Goal: Navigation & Orientation: Find specific page/section

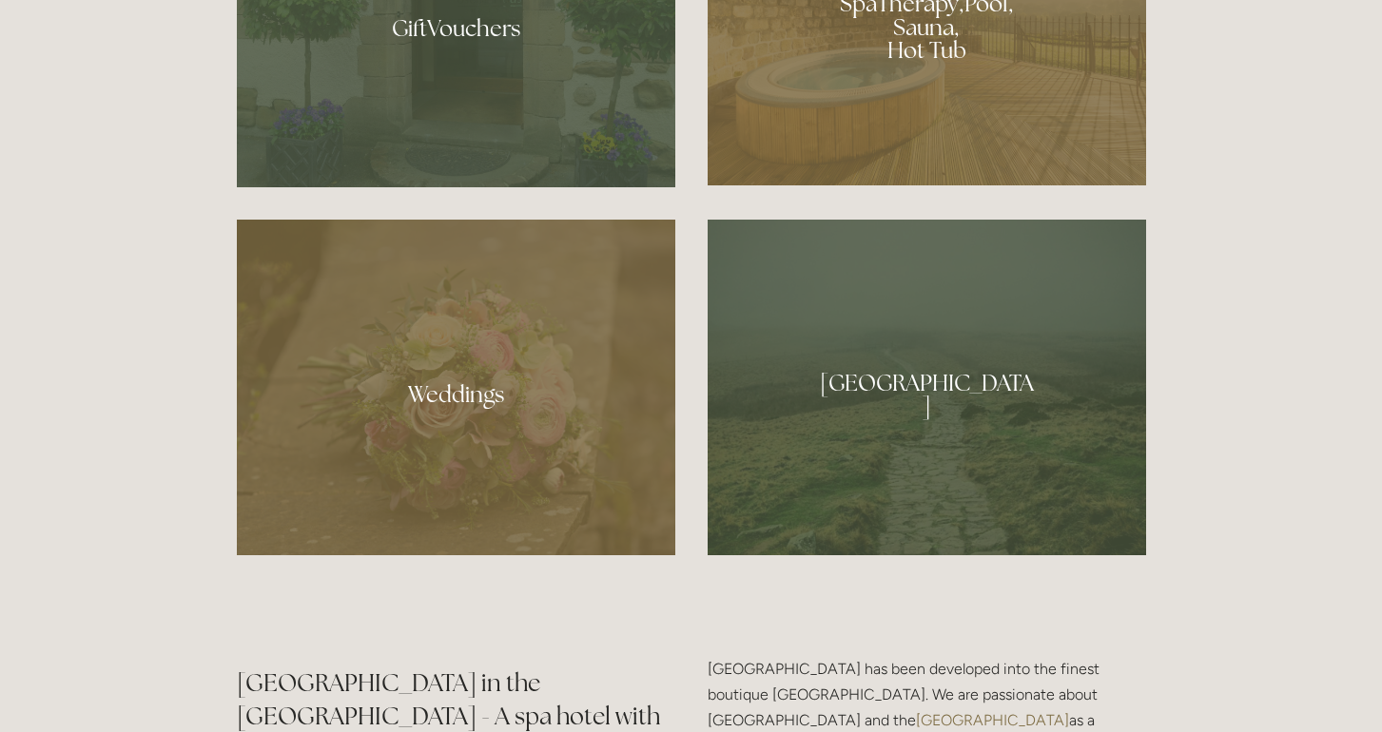
scroll to position [1663, 0]
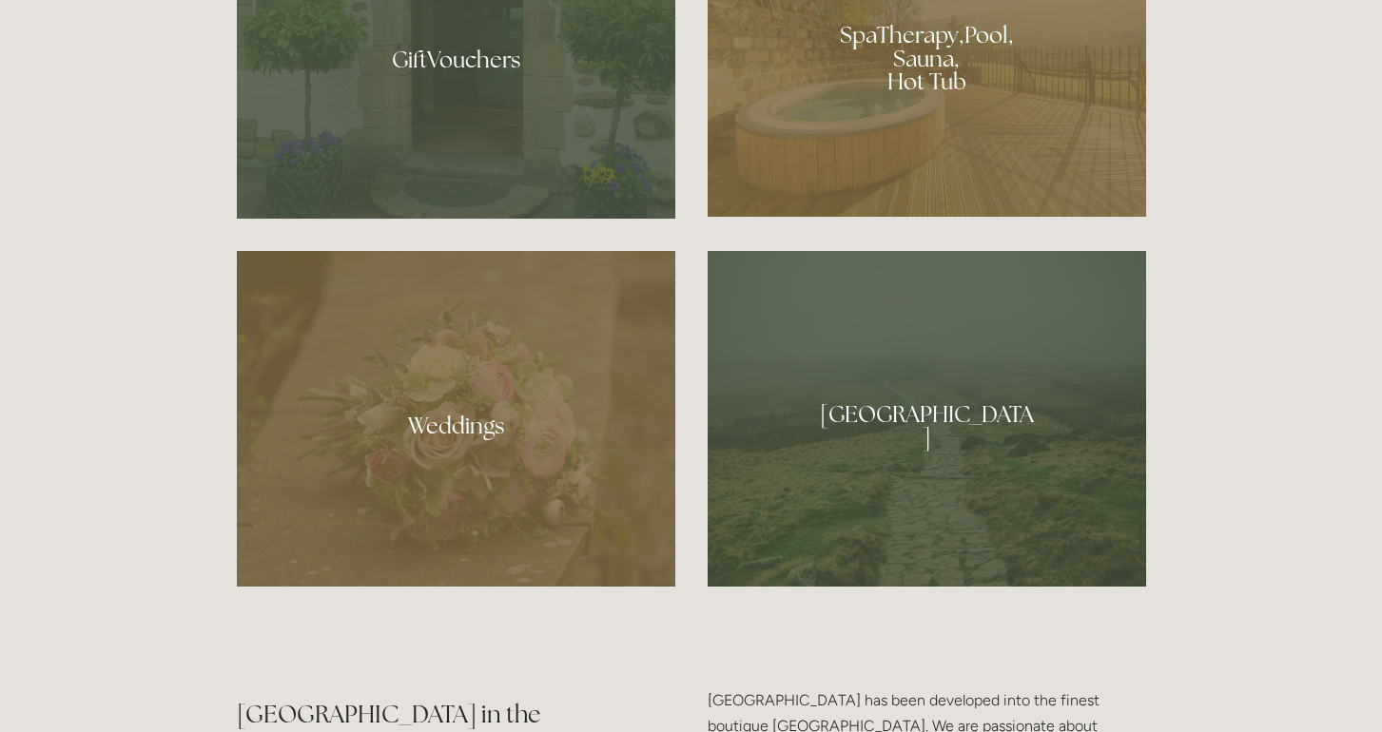
click at [933, 137] on div at bounding box center [927, 52] width 438 height 330
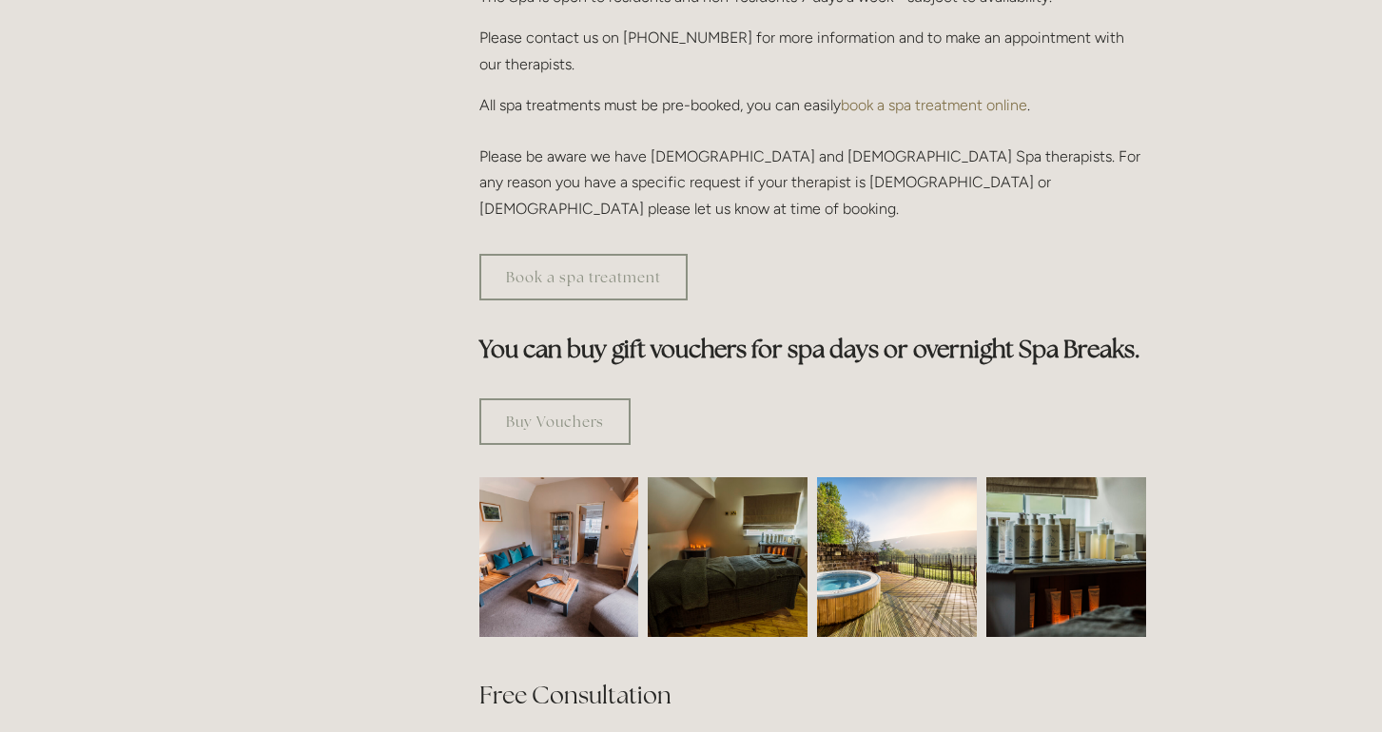
scroll to position [893, 0]
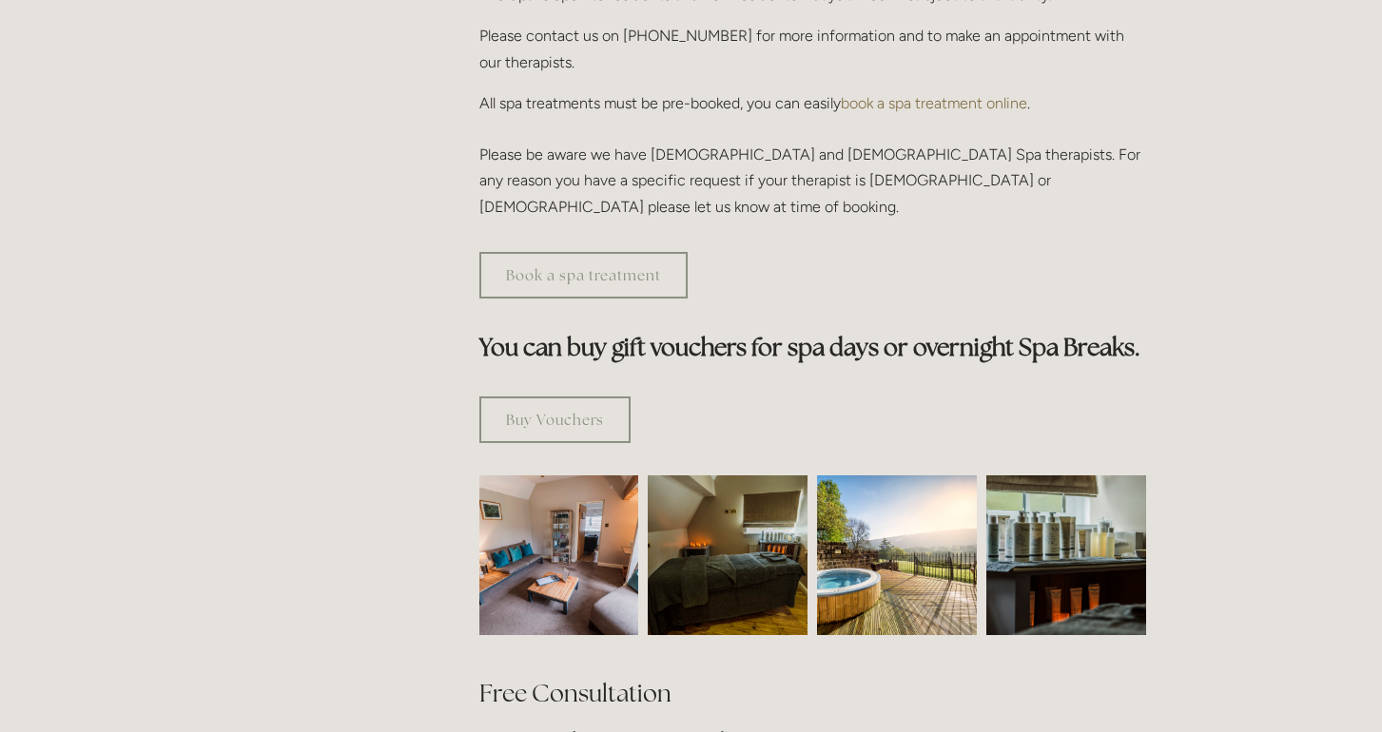
click at [843, 481] on img at bounding box center [897, 556] width 160 height 160
click at [934, 497] on img at bounding box center [897, 556] width 160 height 160
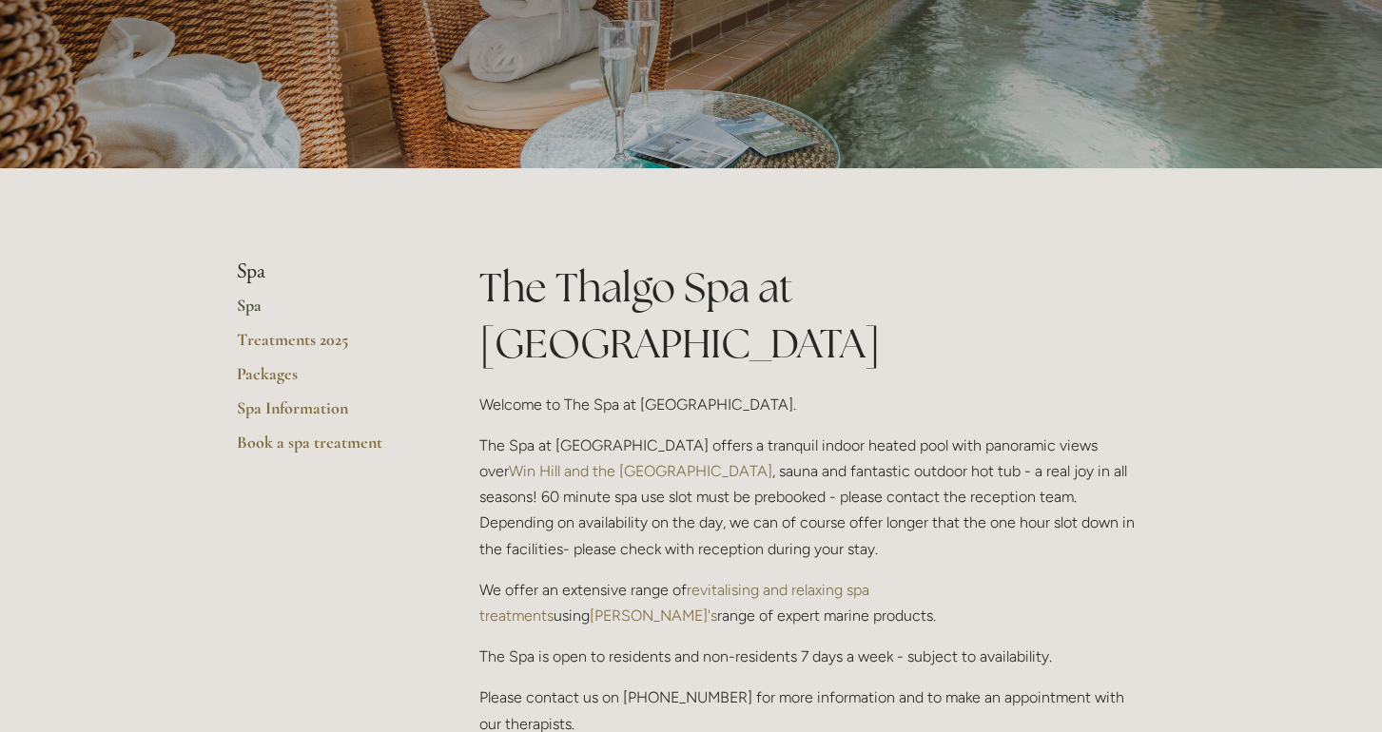
scroll to position [0, 0]
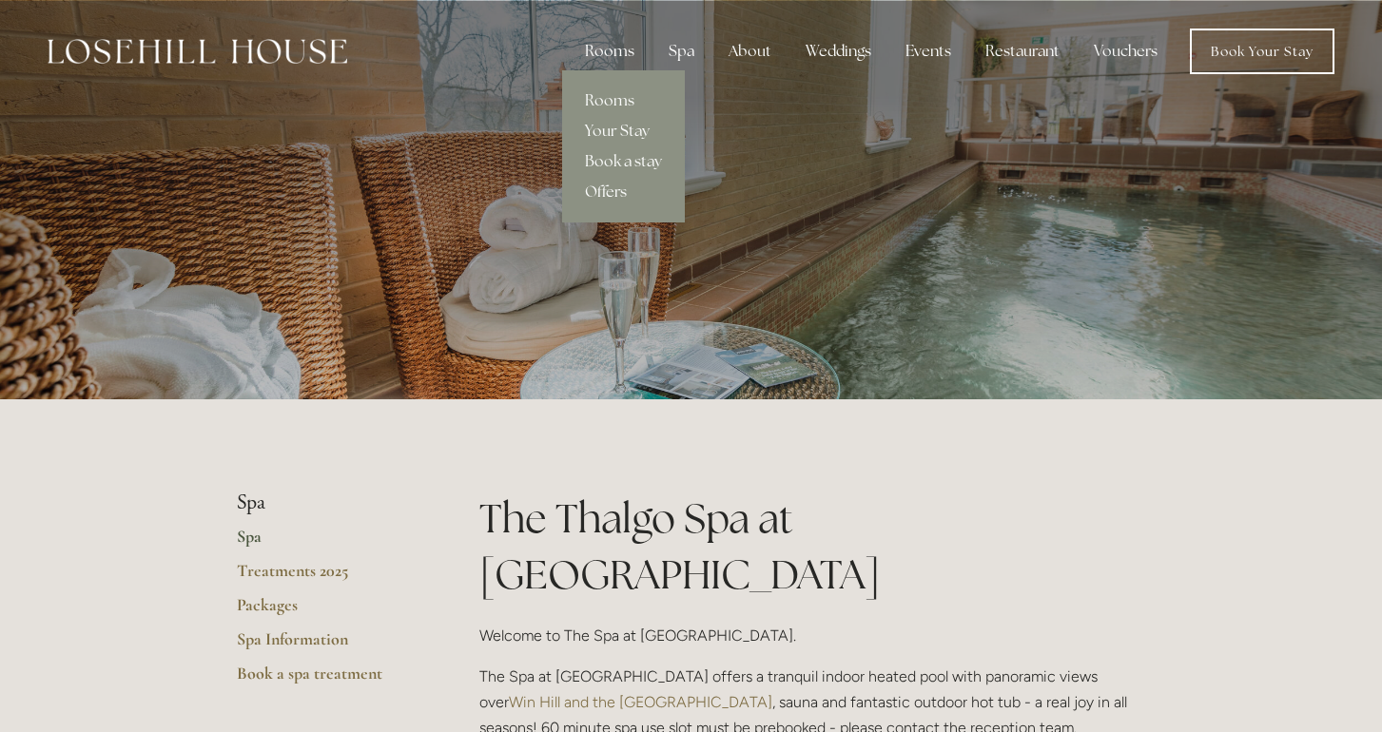
click at [629, 45] on div "Rooms" at bounding box center [610, 51] width 80 height 38
